Goal: Check status: Check status

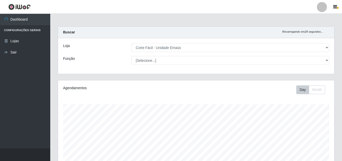
select select "201"
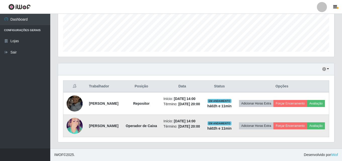
scroll to position [146, 0]
click at [127, 153] on footer "IWOF © 2025 . Desenvolvido por iWof" at bounding box center [195, 154] width 291 height 13
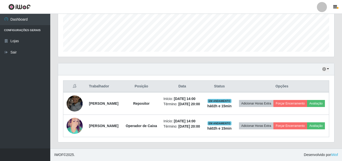
click at [126, 153] on footer "IWOF © 2025 . Desenvolvido por iWof" at bounding box center [195, 154] width 291 height 13
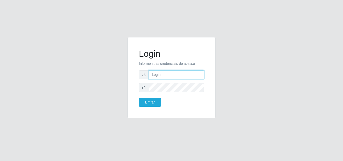
click at [164, 74] on input "text" at bounding box center [176, 74] width 55 height 9
type input "[EMAIL_ADDRESS][DOMAIN_NAME]"
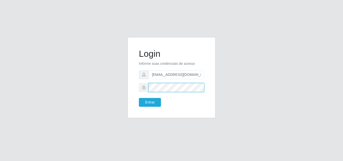
click at [139, 98] on button "Entrar" at bounding box center [150, 102] width 22 height 9
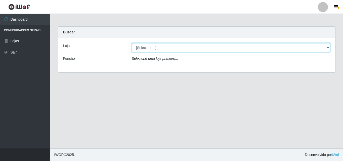
click at [328, 48] on select "[Selecione...] Corte Fácil - Unidade Emaús" at bounding box center [231, 47] width 199 height 9
click at [132, 43] on select "[Selecione...] Corte Fácil - Unidade Emaús" at bounding box center [231, 47] width 199 height 9
click at [329, 45] on select "[Selecione...] Corte Fácil - Unidade Emaús" at bounding box center [231, 47] width 199 height 9
select select "201"
click at [132, 43] on select "[Selecione...] Corte Fácil - Unidade Emaús" at bounding box center [231, 47] width 199 height 9
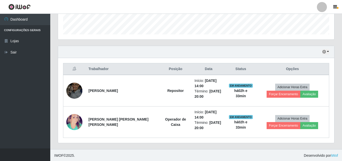
scroll to position [146, 0]
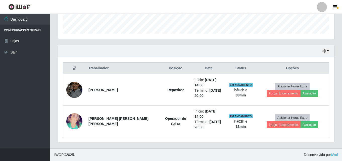
click at [329, 51] on div "Hoje 1 dia 3 dias 1 Semana Não encerrados" at bounding box center [196, 51] width 276 height 12
click at [328, 49] on button "button" at bounding box center [325, 51] width 7 height 6
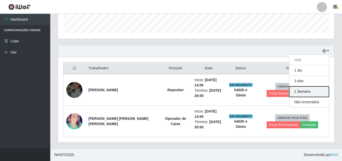
click at [314, 93] on button "1 Semana" at bounding box center [309, 91] width 40 height 11
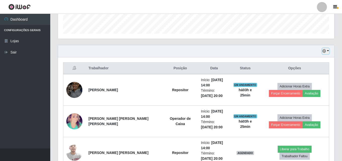
click at [327, 51] on button "button" at bounding box center [325, 51] width 7 height 6
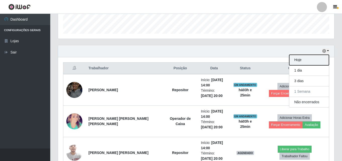
click at [301, 63] on button "Hoje" at bounding box center [309, 60] width 40 height 11
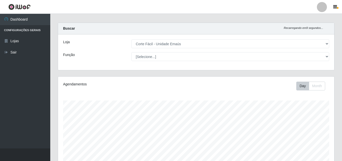
scroll to position [0, 0]
